Goal: Task Accomplishment & Management: Use online tool/utility

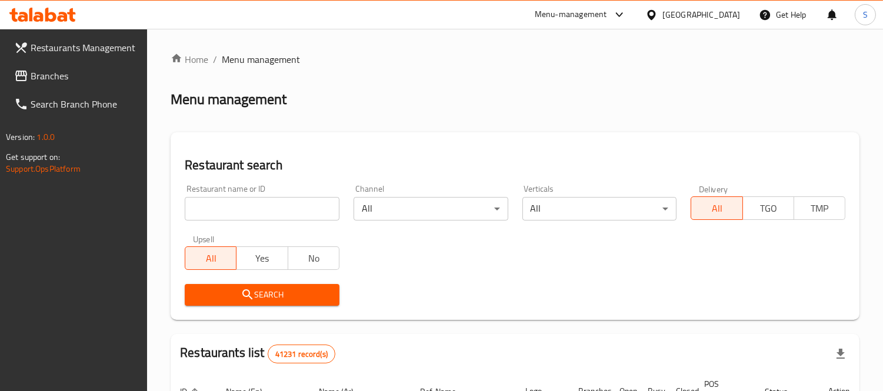
click at [49, 75] on span "Branches" at bounding box center [85, 76] width 108 height 14
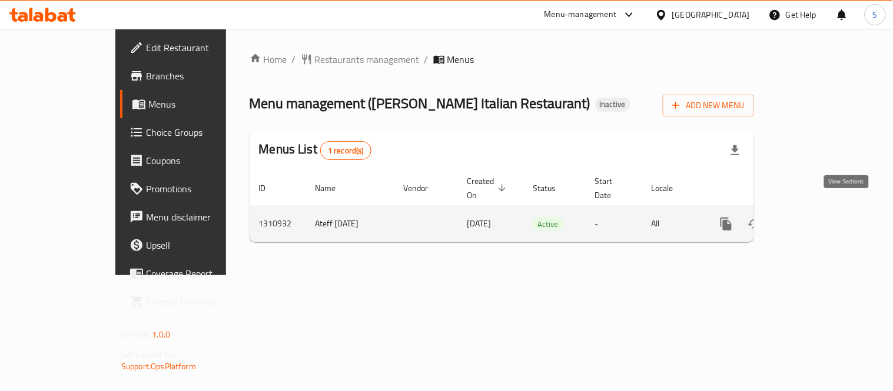
click at [816, 219] on icon "enhanced table" at bounding box center [811, 224] width 11 height 11
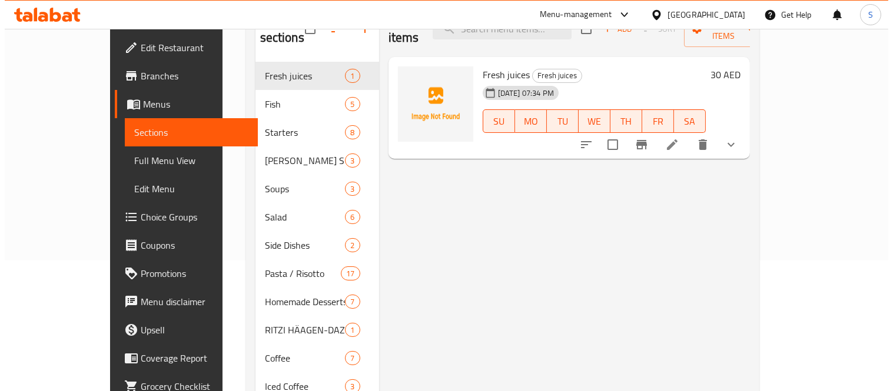
scroll to position [65, 0]
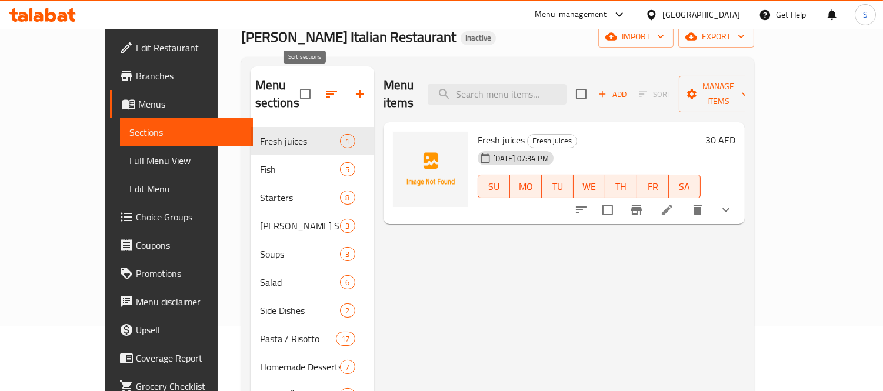
click at [327, 91] on icon "button" at bounding box center [332, 94] width 11 height 7
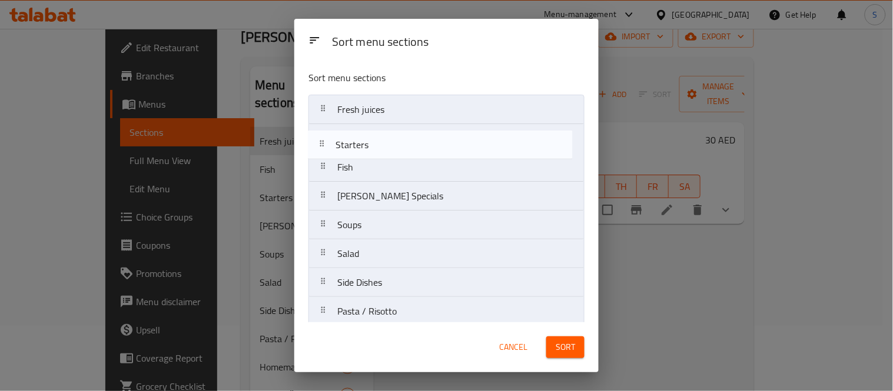
drag, startPoint x: 395, startPoint y: 172, endPoint x: 390, endPoint y: 147, distance: 25.3
click at [390, 147] on nav "Fresh juices Fish Starters Ritzi Specials Soups Salad Side Dishes Pasta / Risot…" at bounding box center [446, 369] width 276 height 549
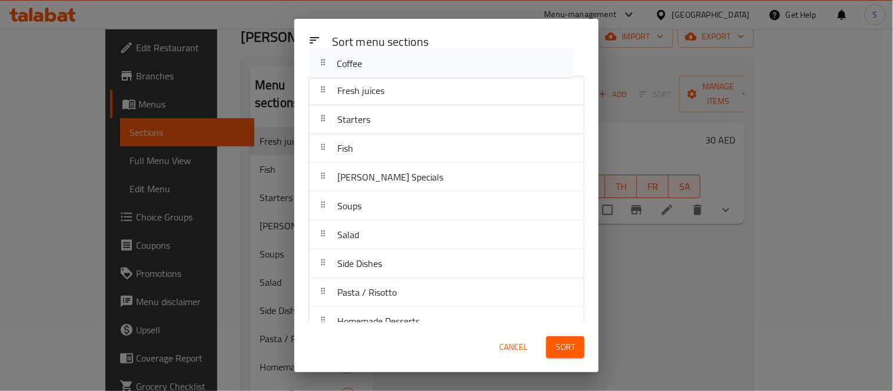
scroll to position [0, 0]
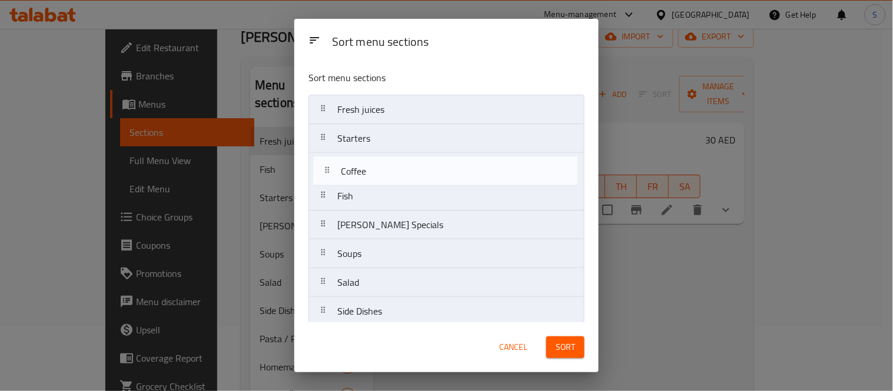
drag, startPoint x: 379, startPoint y: 212, endPoint x: 379, endPoint y: 171, distance: 41.8
click at [379, 171] on nav "Fresh juices Starters Fish Ritzi Specials Soups Salad Side Dishes Pasta / Risot…" at bounding box center [446, 369] width 276 height 549
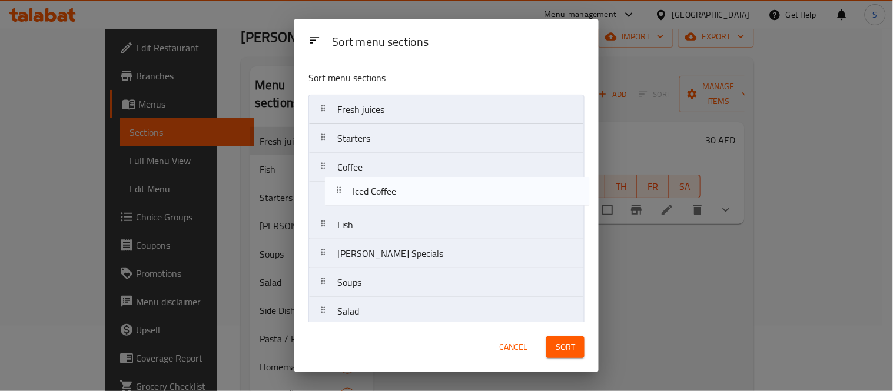
drag, startPoint x: 393, startPoint y: 243, endPoint x: 407, endPoint y: 197, distance: 48.0
click at [407, 197] on nav "Fresh juices Starters Coffee Fish Ritzi Specials Soups Salad Side Dishes Pasta …" at bounding box center [446, 369] width 276 height 549
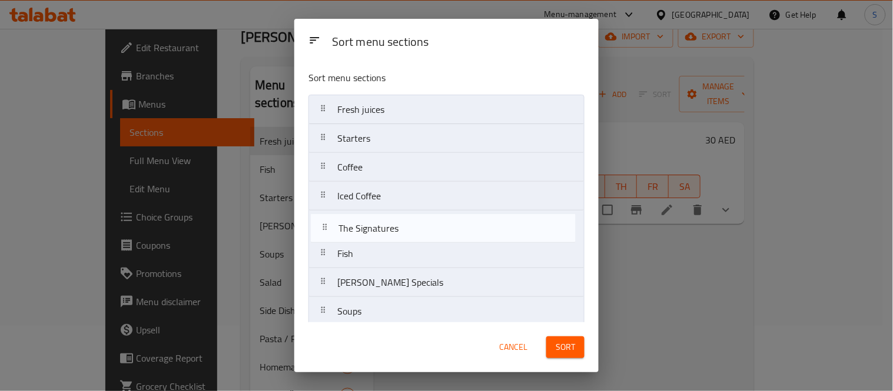
click at [409, 231] on nav "Fresh juices Starters Coffee Iced Coffee Fish Ritzi Specials Soups Salad Side D…" at bounding box center [446, 369] width 276 height 549
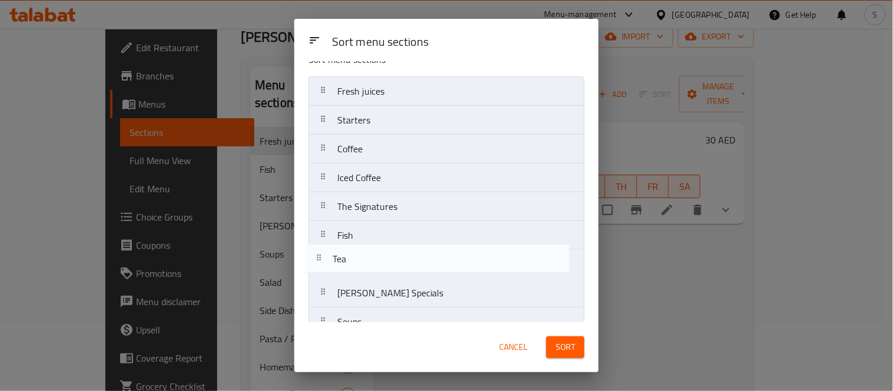
scroll to position [19, 0]
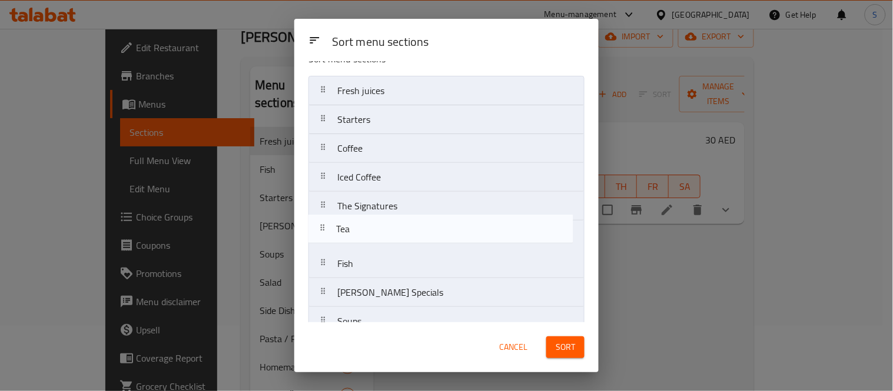
click at [401, 218] on nav "Fresh juices Starters Coffee Iced Coffee The Signatures Fish Ritzi Specials Sou…" at bounding box center [446, 350] width 276 height 549
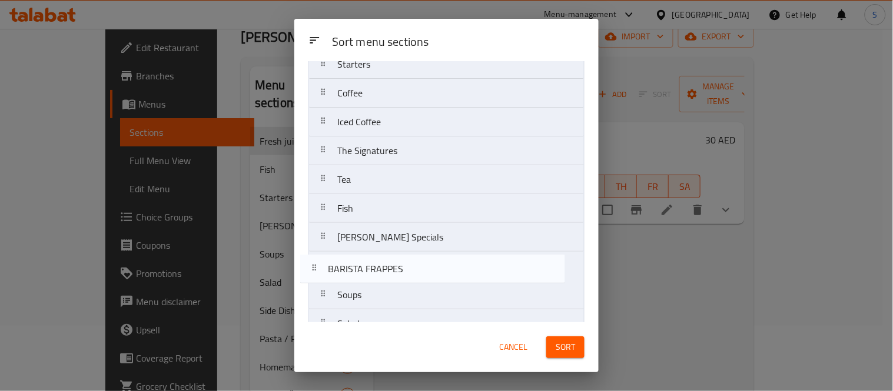
scroll to position [75, 0]
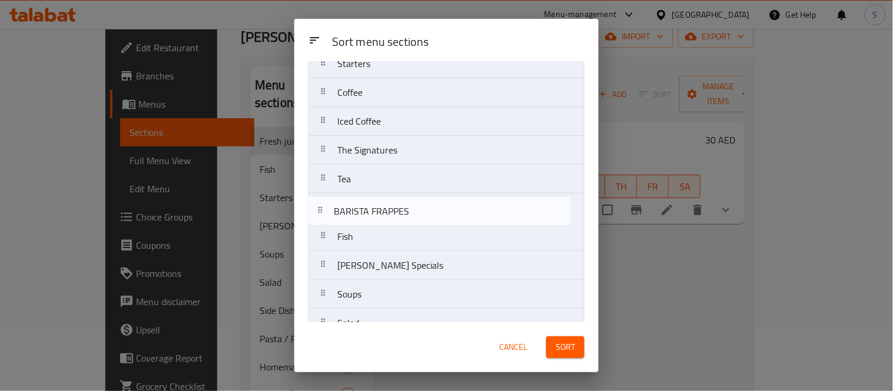
drag, startPoint x: 425, startPoint y: 248, endPoint x: 418, endPoint y: 208, distance: 40.1
click at [418, 208] on nav "Fresh juices Starters Coffee Iced Coffee The Signatures Tea Fish Ritzi Specials…" at bounding box center [446, 294] width 276 height 549
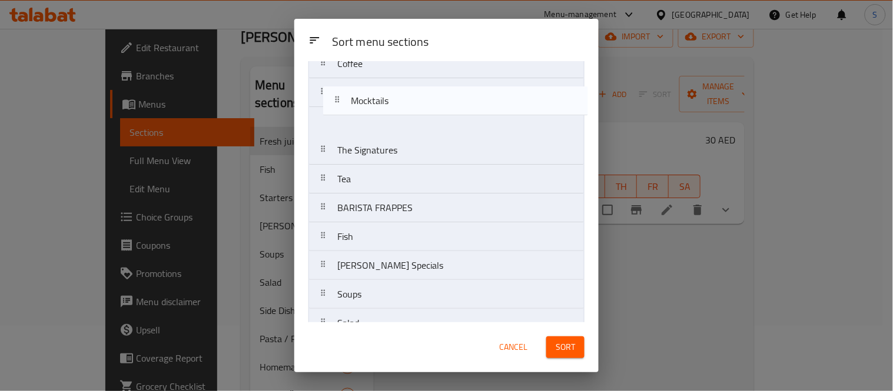
scroll to position [94, 0]
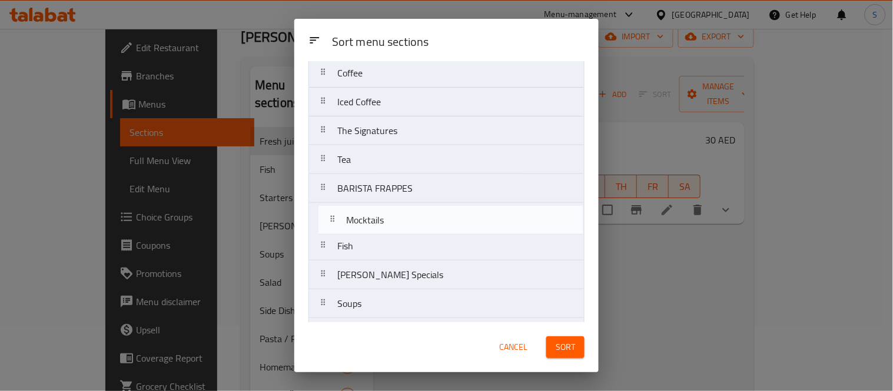
drag, startPoint x: 404, startPoint y: 281, endPoint x: 409, endPoint y: 221, distance: 59.6
click at [409, 221] on nav "Fresh juices Starters Coffee Iced Coffee The Signatures Tea BARISTA FRAPPES Fis…" at bounding box center [446, 275] width 276 height 549
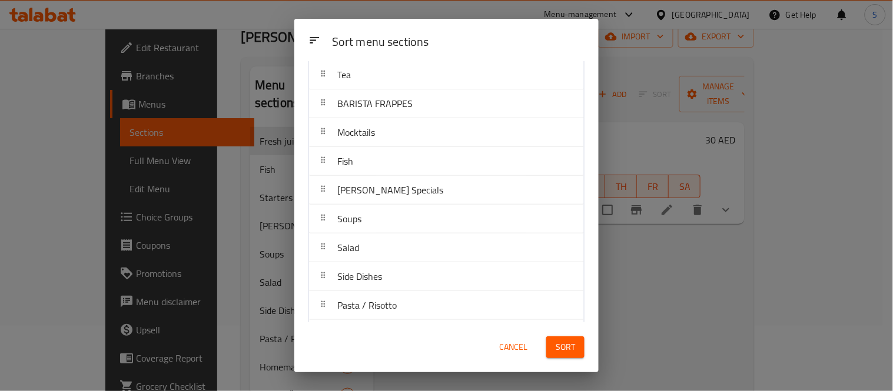
scroll to position [326, 0]
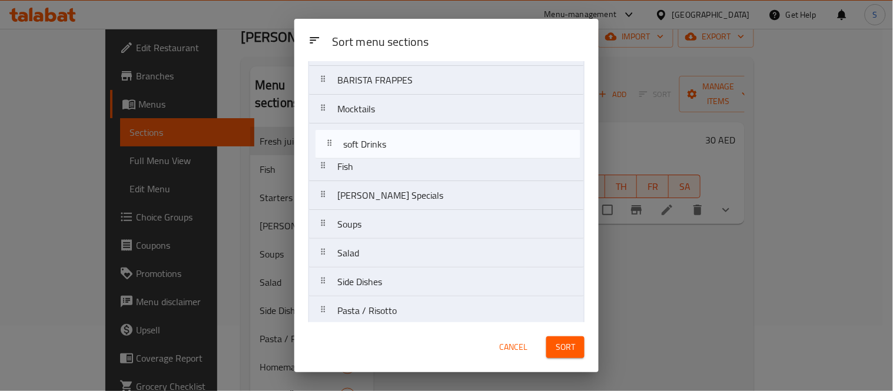
drag, startPoint x: 407, startPoint y: 302, endPoint x: 409, endPoint y: 141, distance: 160.7
click at [409, 141] on nav "Fresh juices Starters Coffee Iced Coffee The Signatures Tea BARISTA FRAPPES Moc…" at bounding box center [446, 166] width 276 height 549
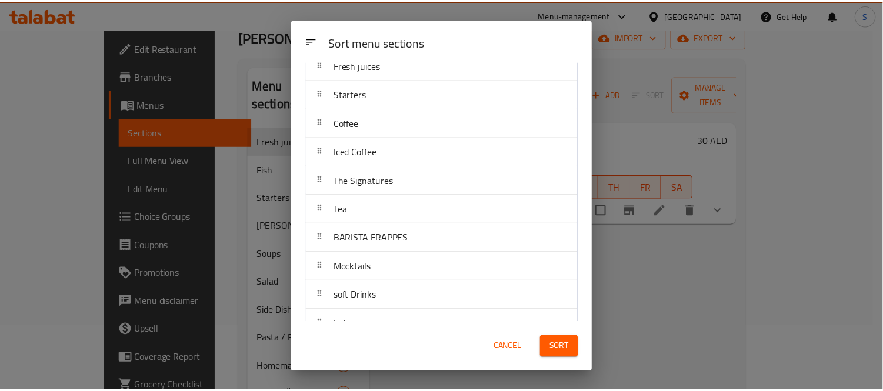
scroll to position [65, 0]
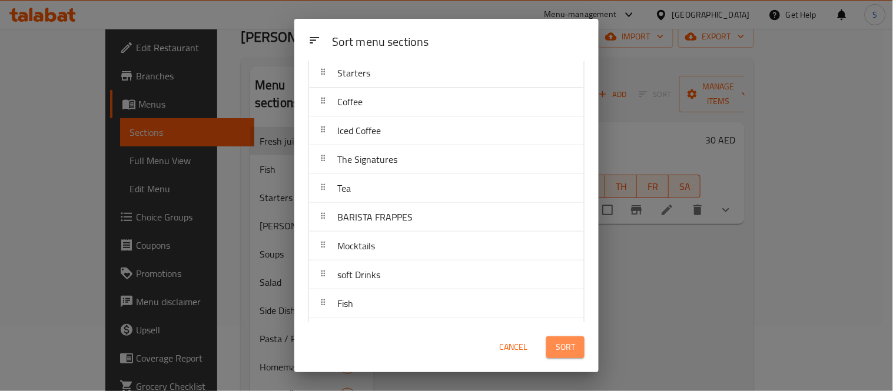
click at [569, 353] on span "Sort" at bounding box center [565, 347] width 19 height 15
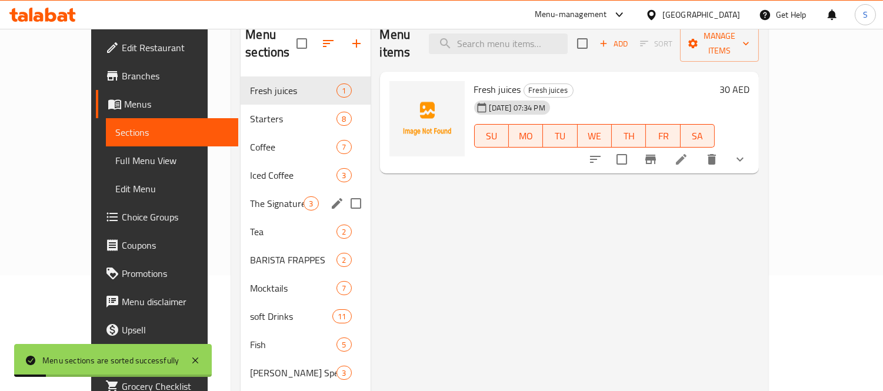
scroll to position [131, 0]
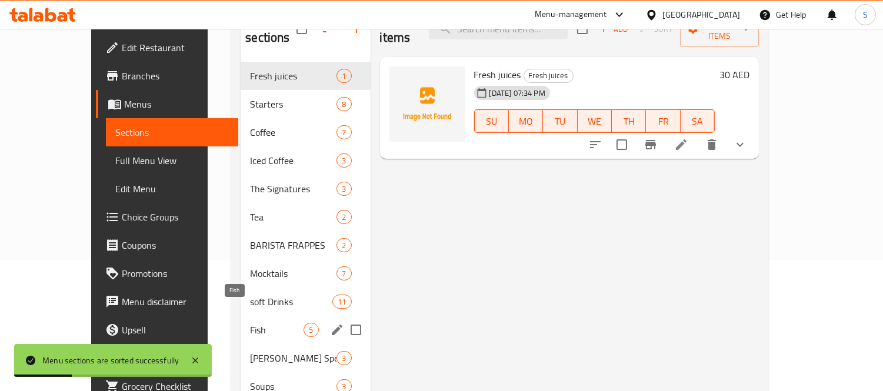
click at [250, 323] on span "Fish" at bounding box center [277, 330] width 54 height 14
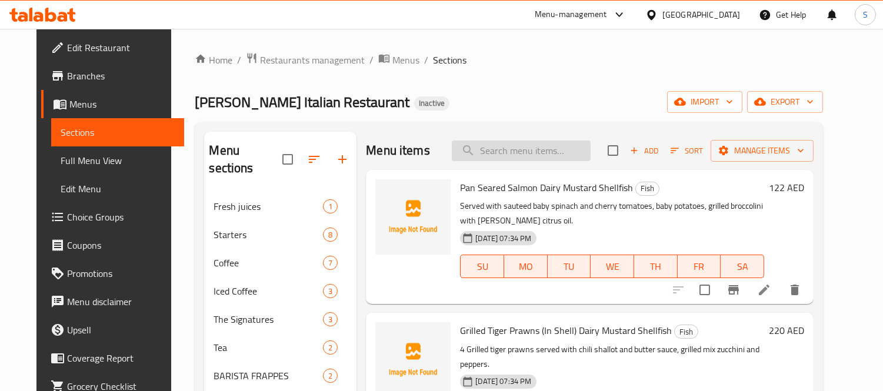
click at [510, 143] on input "search" at bounding box center [521, 151] width 139 height 21
paste input "ANTIPASTO"
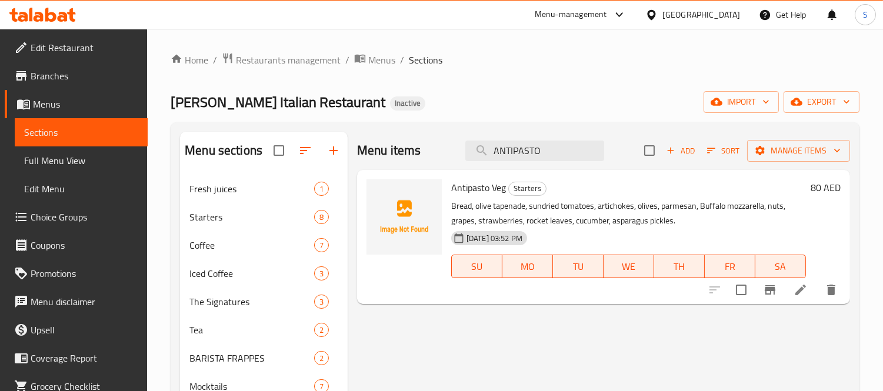
type input "ANTIPASTO"
click at [794, 290] on icon at bounding box center [801, 290] width 14 height 14
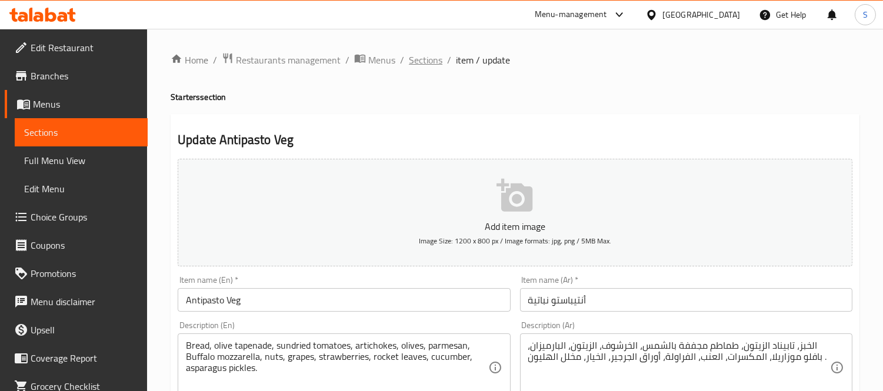
click at [425, 62] on span "Sections" at bounding box center [426, 60] width 34 height 14
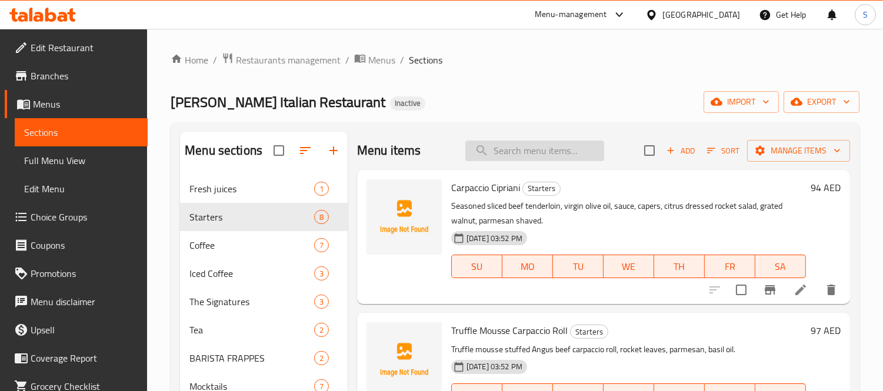
click at [565, 153] on input "search" at bounding box center [534, 151] width 139 height 21
paste input "ANTIPASTO"
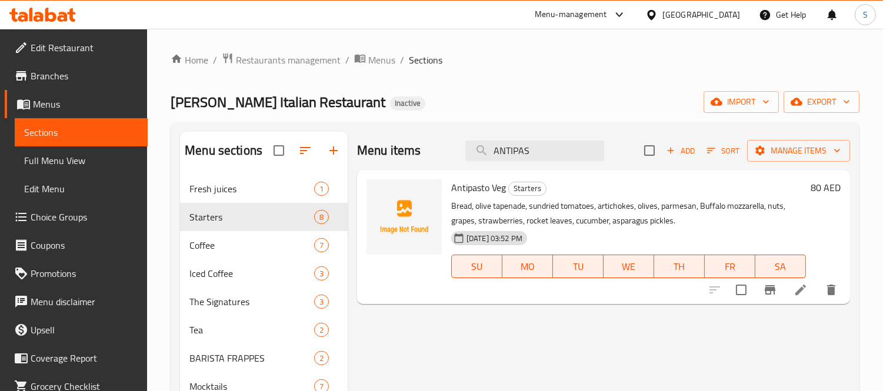
type input "ANTIPAS"
click at [233, 178] on div "Fresh juices 1" at bounding box center [264, 189] width 168 height 28
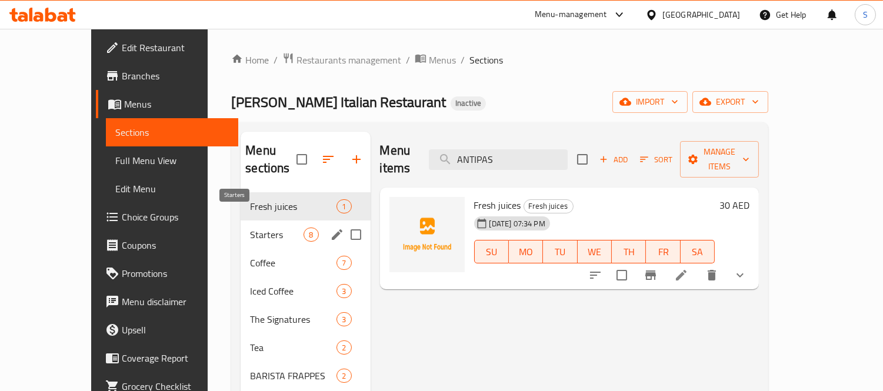
click at [250, 228] on span "Starters" at bounding box center [277, 235] width 54 height 14
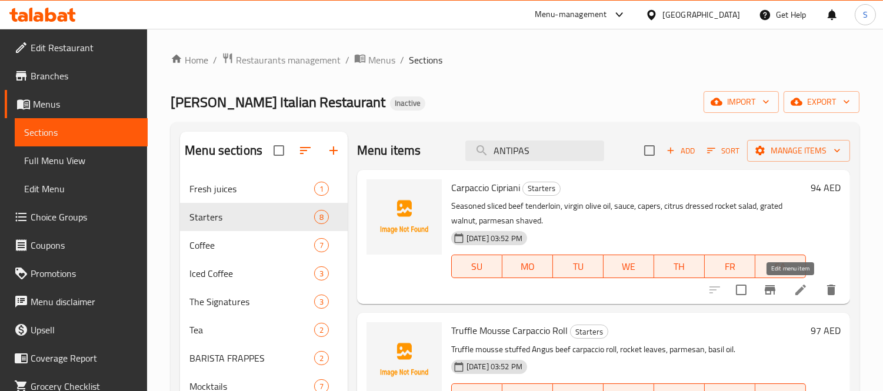
click at [796, 286] on icon at bounding box center [801, 290] width 11 height 11
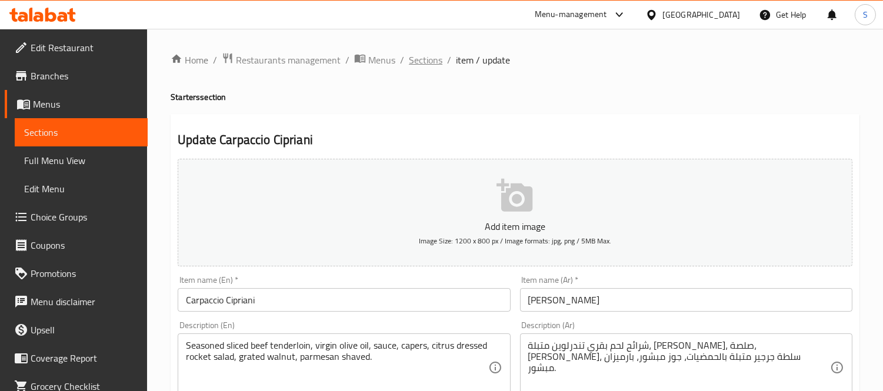
click at [420, 66] on span "Sections" at bounding box center [426, 60] width 34 height 14
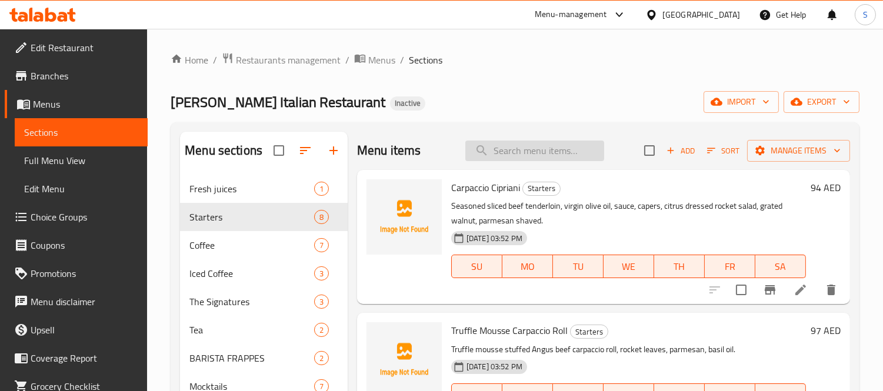
click at [532, 141] on input "search" at bounding box center [534, 151] width 139 height 21
paste input "ANTIPASTO"
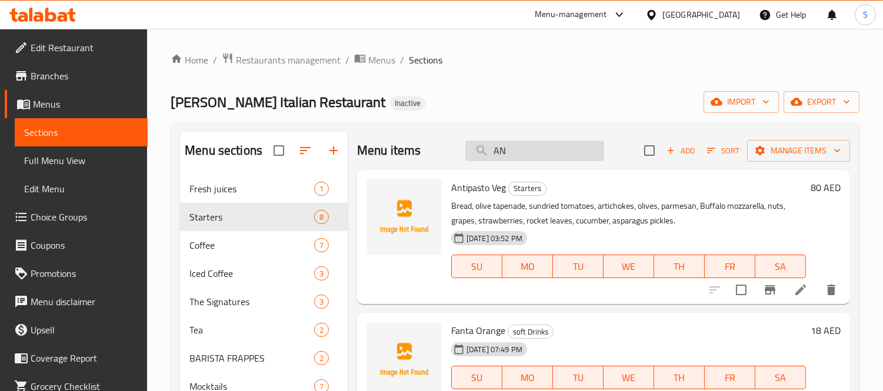
type input "A"
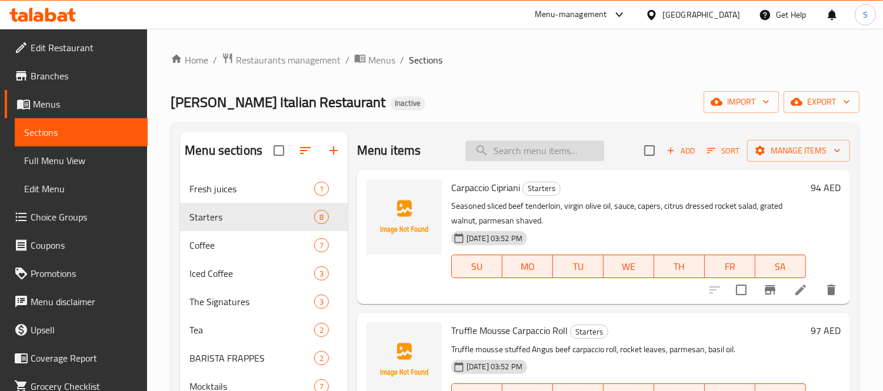
paste input "S. Pellegrino Sparkling"
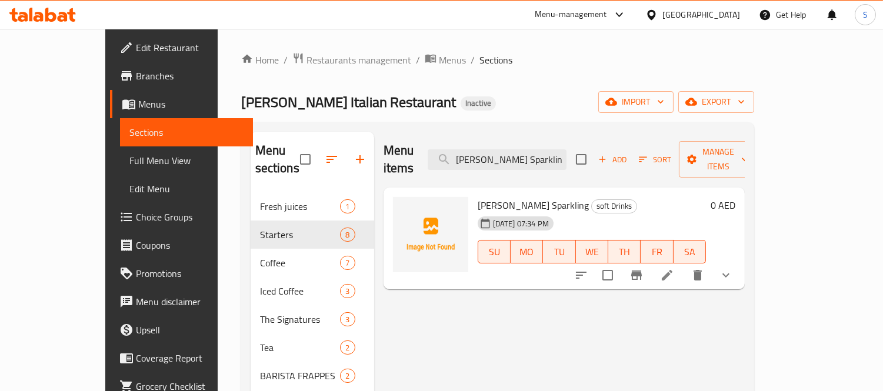
type input "S. Pellegrino Sparkling"
click at [740, 261] on button "show more" at bounding box center [726, 275] width 28 height 28
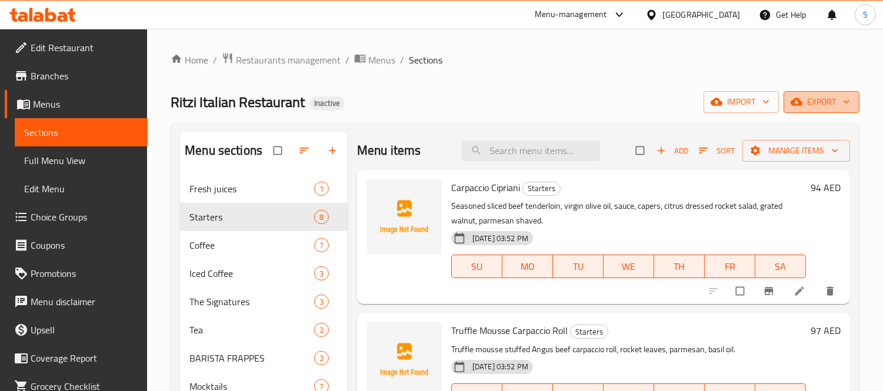
click at [809, 102] on span "export" at bounding box center [821, 102] width 57 height 15
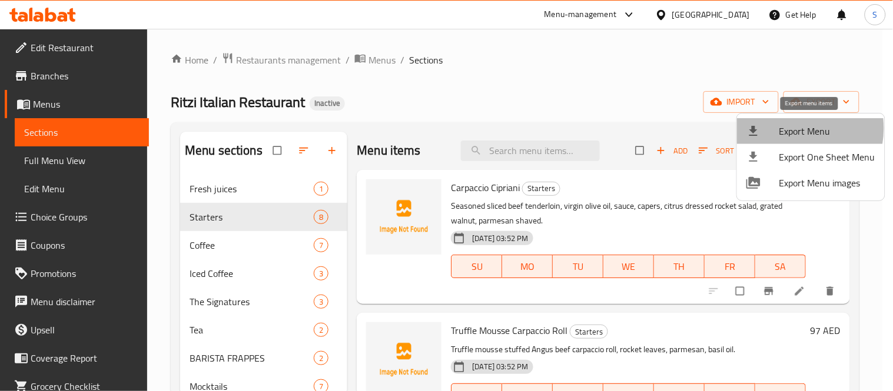
click at [789, 128] on span "Export Menu" at bounding box center [827, 131] width 96 height 14
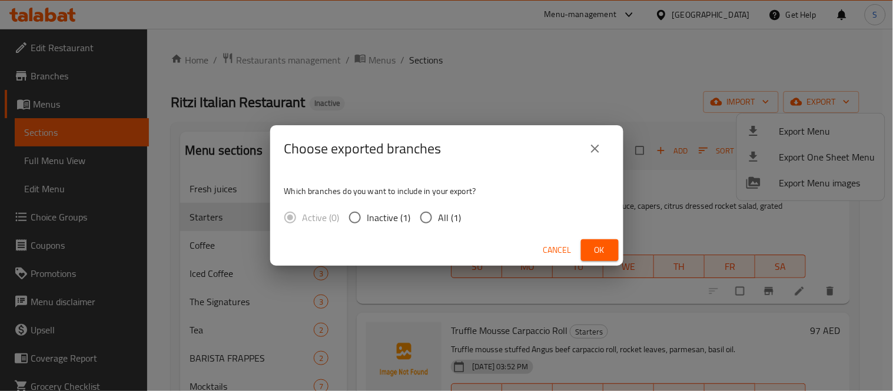
click at [431, 226] on input "All (1)" at bounding box center [426, 217] width 25 height 25
radio input "true"
click at [599, 244] on span "Ok" at bounding box center [599, 250] width 19 height 15
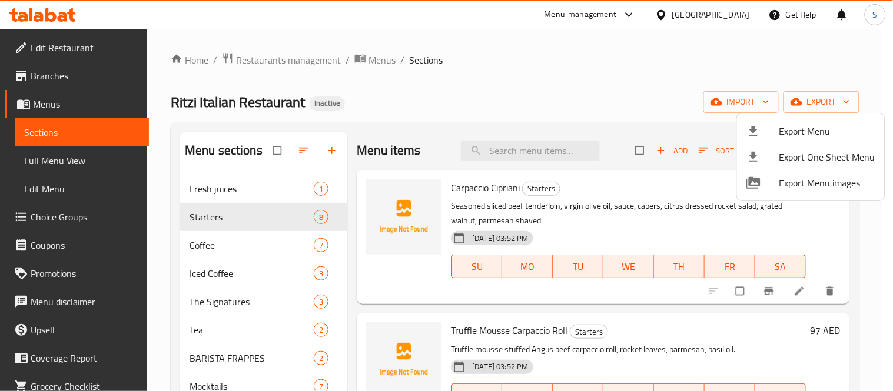
click at [428, 114] on div at bounding box center [446, 195] width 893 height 391
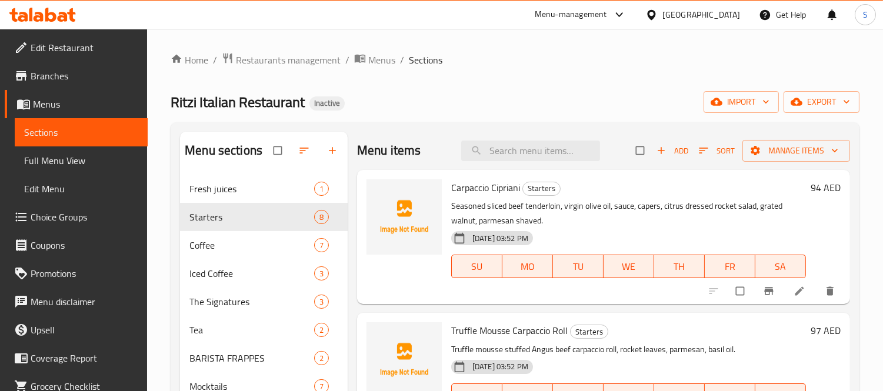
click at [680, 103] on div "Ritzi Italian Restaurant Inactive import export" at bounding box center [515, 102] width 689 height 22
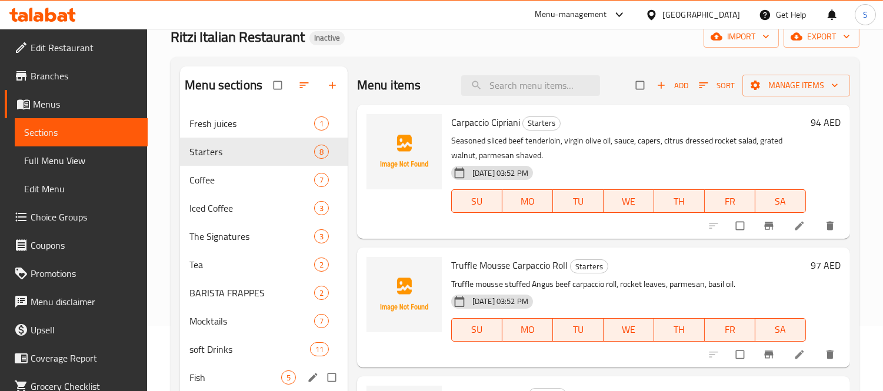
click at [240, 371] on span "Fish" at bounding box center [235, 378] width 92 height 14
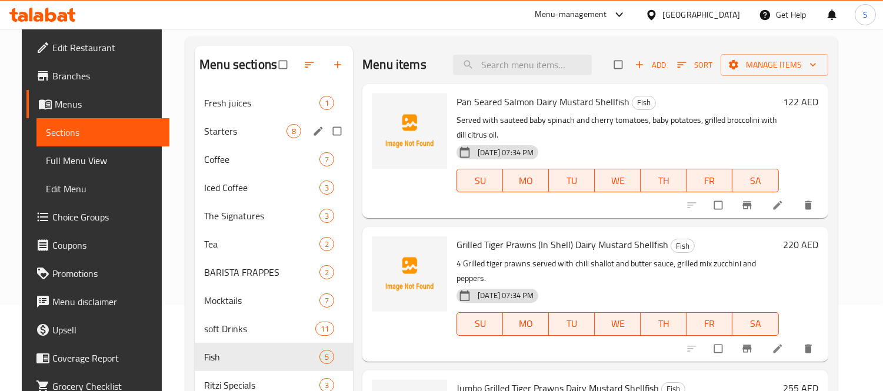
scroll to position [131, 0]
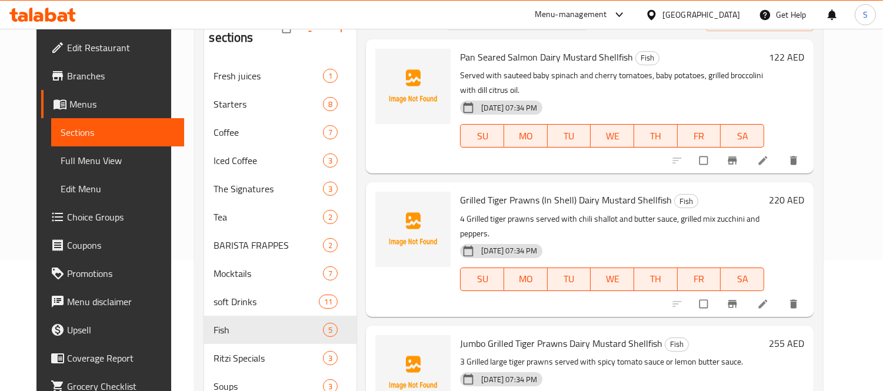
click at [493, 56] on span "Pan Seared Salmon Dairy Mustard Shellfish" at bounding box center [546, 57] width 173 height 18
copy h6 "Pan Seared Salmon Dairy Mustard Shellfish"
click at [543, 53] on span "Pan Seared Salmon Dairy Mustard Shellfish" at bounding box center [546, 57] width 173 height 18
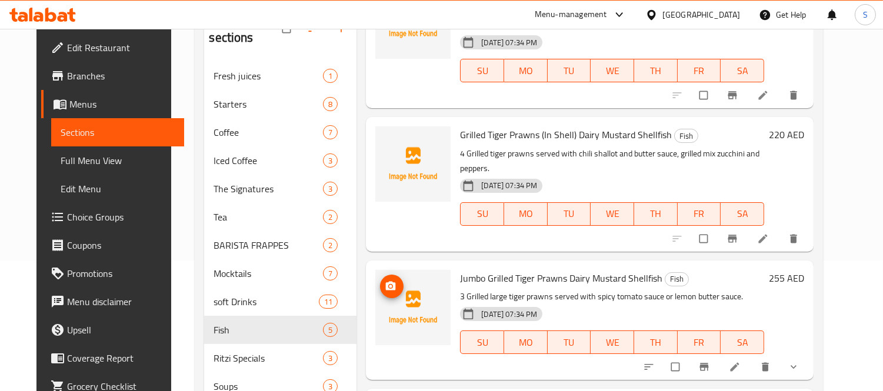
scroll to position [0, 0]
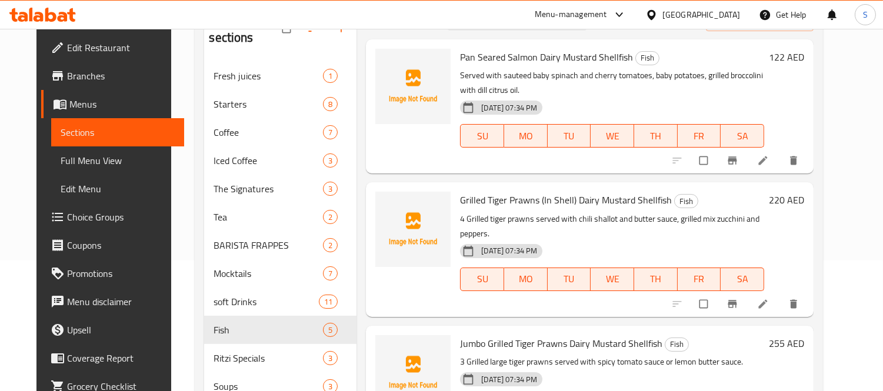
click at [495, 54] on span "Pan Seared Salmon Dairy Mustard Shellfish" at bounding box center [546, 57] width 173 height 18
copy h6 "Pan Seared Salmon Dairy Mustard Shellfish"
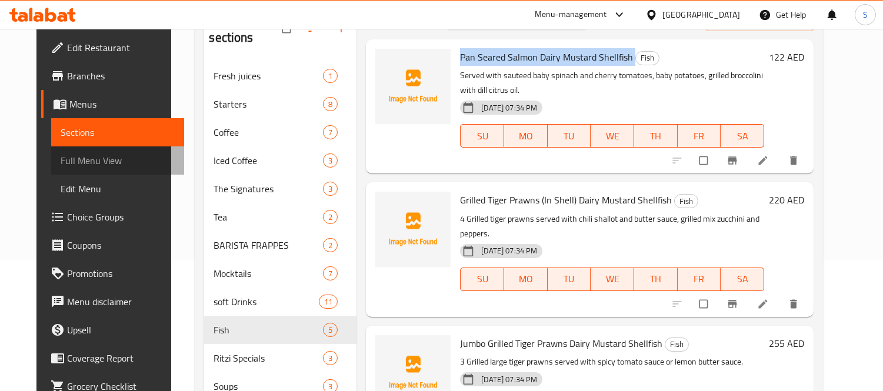
click at [99, 166] on span "Full Menu View" at bounding box center [118, 161] width 114 height 14
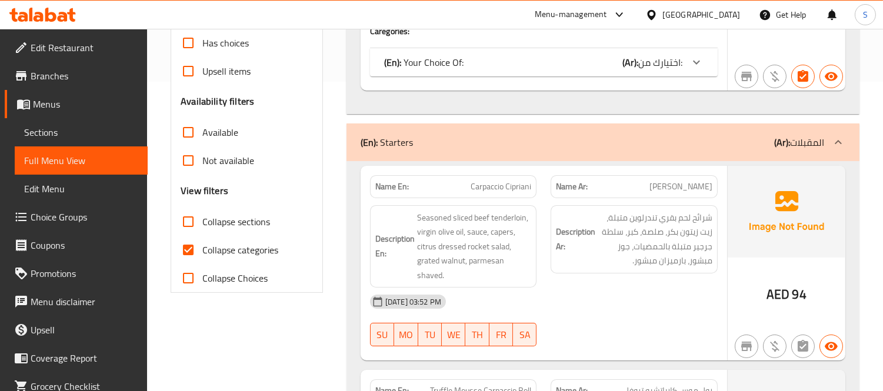
scroll to position [327, 0]
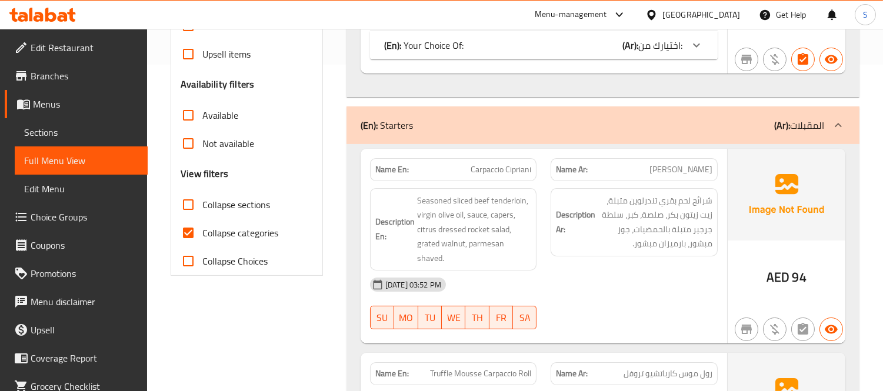
click at [231, 230] on span "Collapse categories" at bounding box center [240, 233] width 76 height 14
click at [202, 230] on input "Collapse categories" at bounding box center [188, 233] width 28 height 28
checkbox input "false"
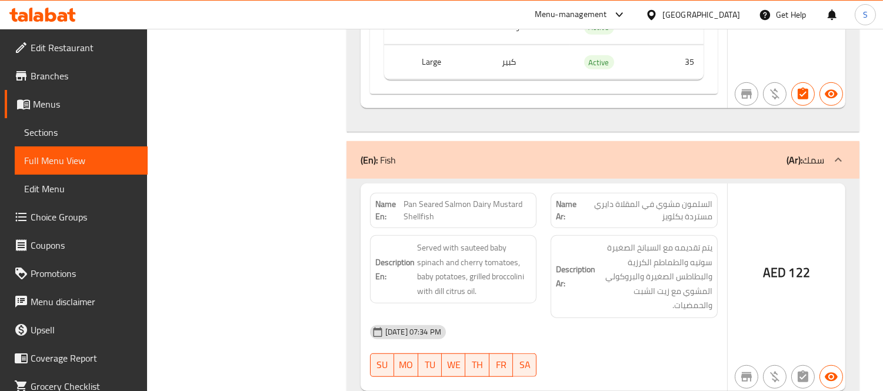
scroll to position [9558, 0]
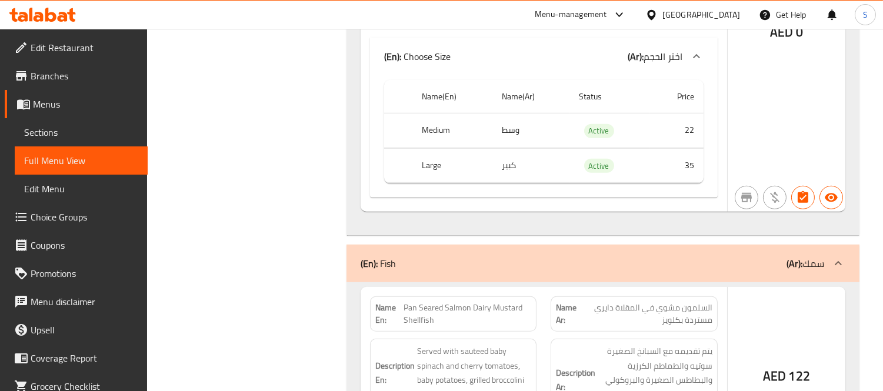
scroll to position [9428, 0]
drag, startPoint x: 402, startPoint y: 252, endPoint x: 442, endPoint y: 253, distance: 40.0
click at [442, 300] on p "Name En: Pan Seared Salmon Dairy Mustard Shellfish" at bounding box center [453, 312] width 157 height 25
click at [442, 300] on span "Pan Seared Salmon Dairy Mustard Shellfish" at bounding box center [468, 312] width 128 height 25
drag, startPoint x: 469, startPoint y: 251, endPoint x: 406, endPoint y: 252, distance: 63.0
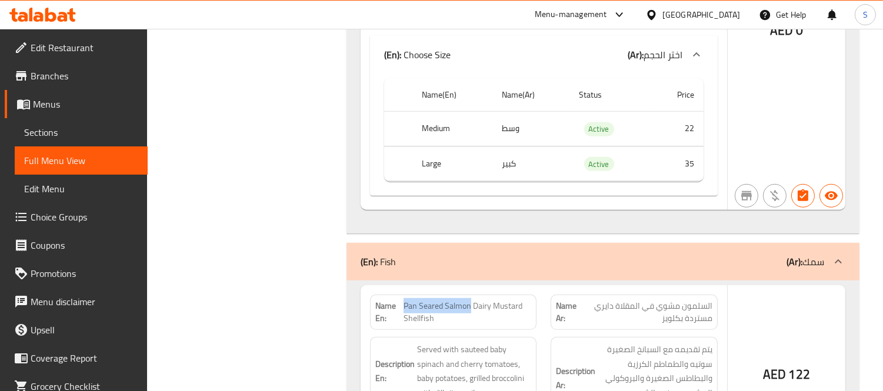
click at [406, 300] on span "Pan Seared Salmon Dairy Mustard Shellfish" at bounding box center [468, 312] width 128 height 25
copy span "Pan Seared Salmon"
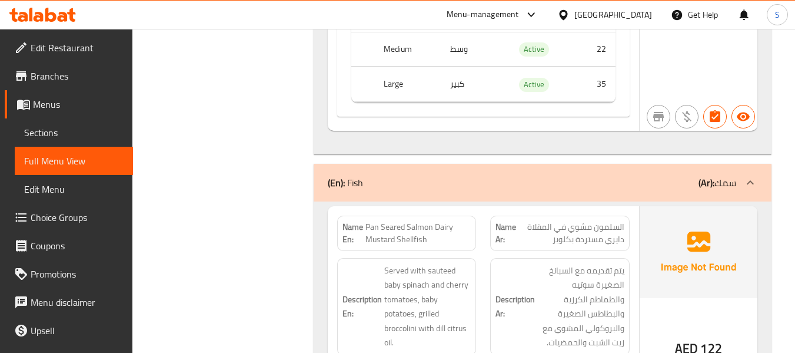
scroll to position [9852, 0]
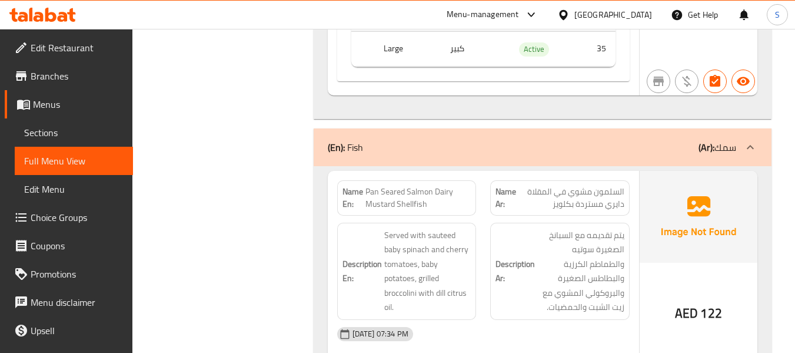
drag, startPoint x: 599, startPoint y: 14, endPoint x: 610, endPoint y: 0, distance: 17.2
drag, startPoint x: 610, startPoint y: 0, endPoint x: 520, endPoint y: 182, distance: 202.9
click at [520, 257] on strong "Description Ar:" at bounding box center [515, 271] width 39 height 29
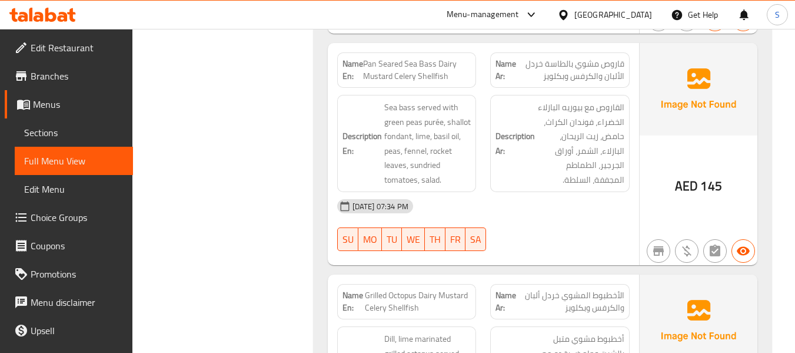
scroll to position [10676, 0]
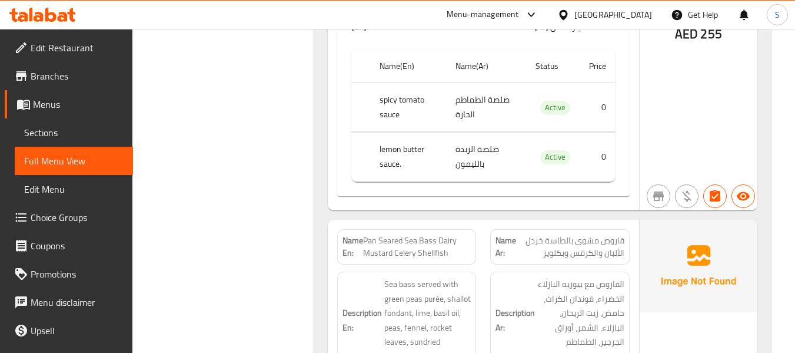
click at [414, 234] on span "Pan Seared Sea Bass Dairy Mustard Celery Shellfish" at bounding box center [417, 246] width 108 height 25
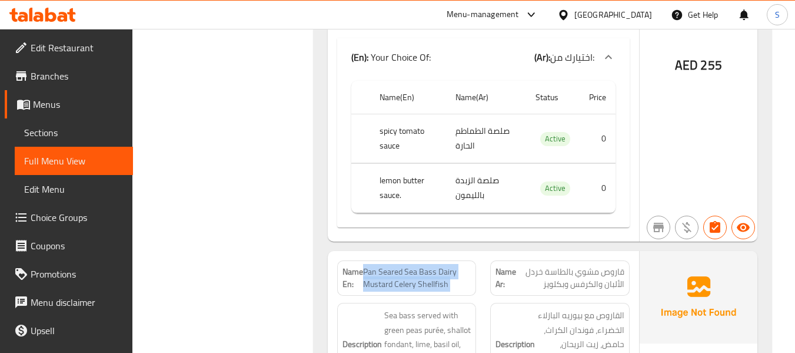
scroll to position [10617, 0]
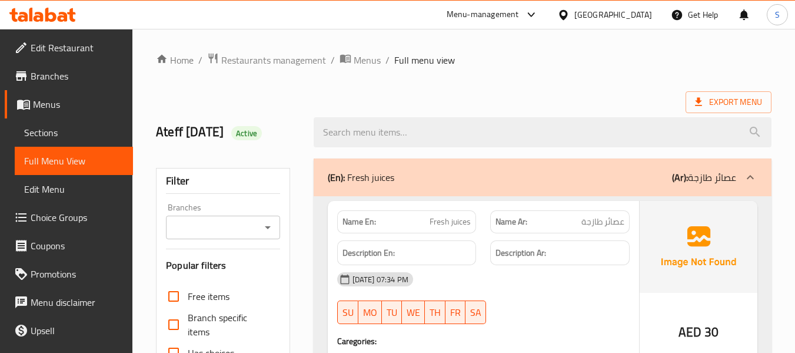
click at [80, 133] on span "Sections" at bounding box center [73, 132] width 99 height 14
